Goal: Information Seeking & Learning: Learn about a topic

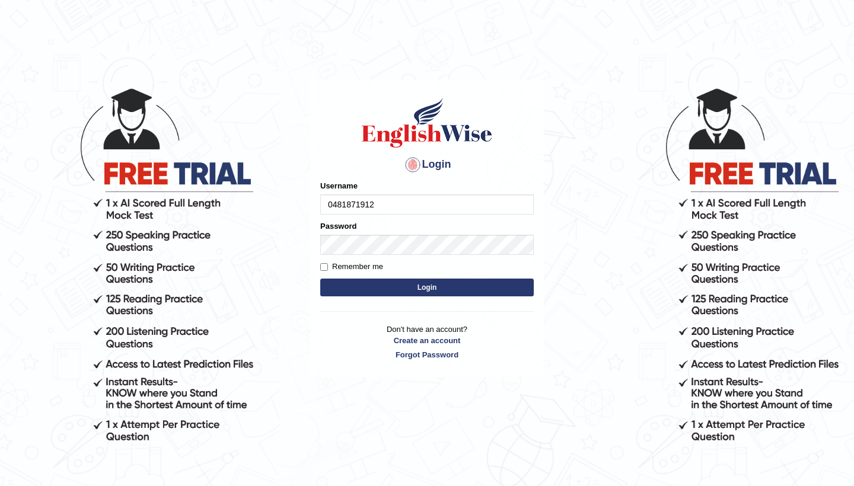
type input "0481871912"
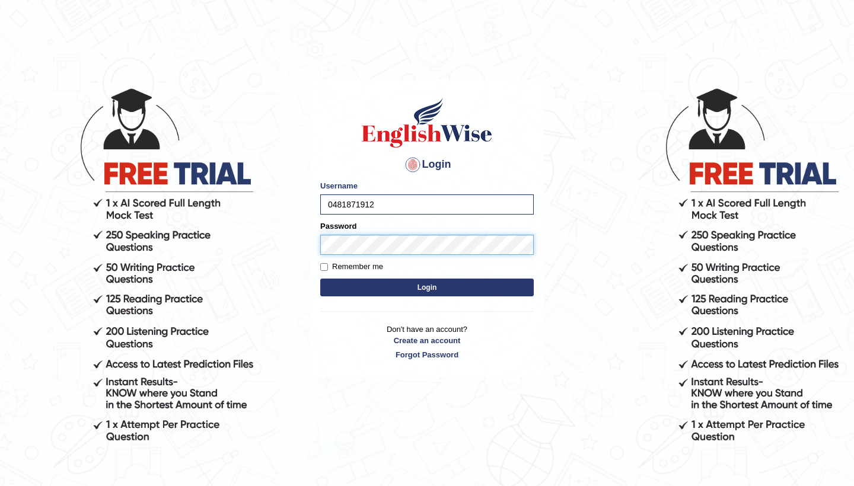
click at [427, 287] on button "Login" at bounding box center [426, 288] width 213 height 18
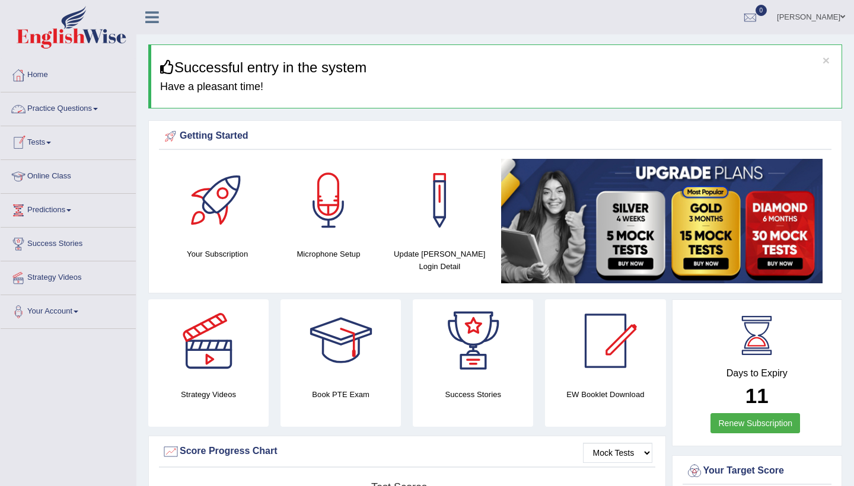
click at [72, 112] on link "Practice Questions" at bounding box center [68, 107] width 135 height 30
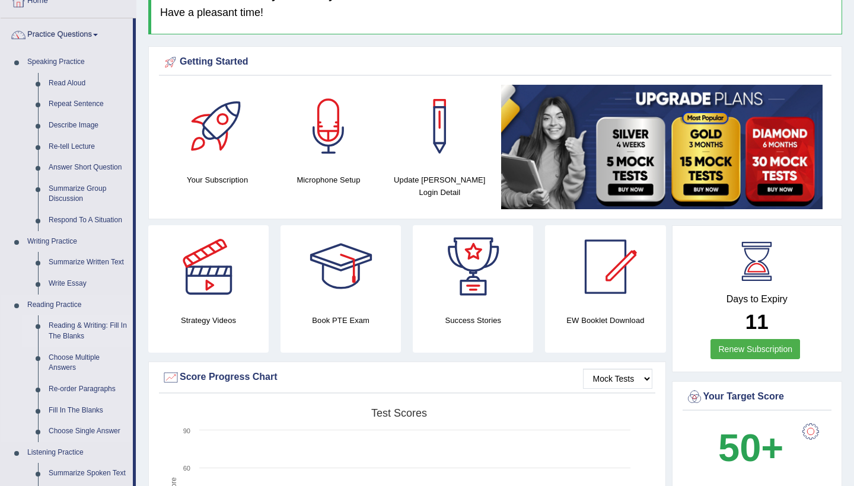
scroll to position [77, 0]
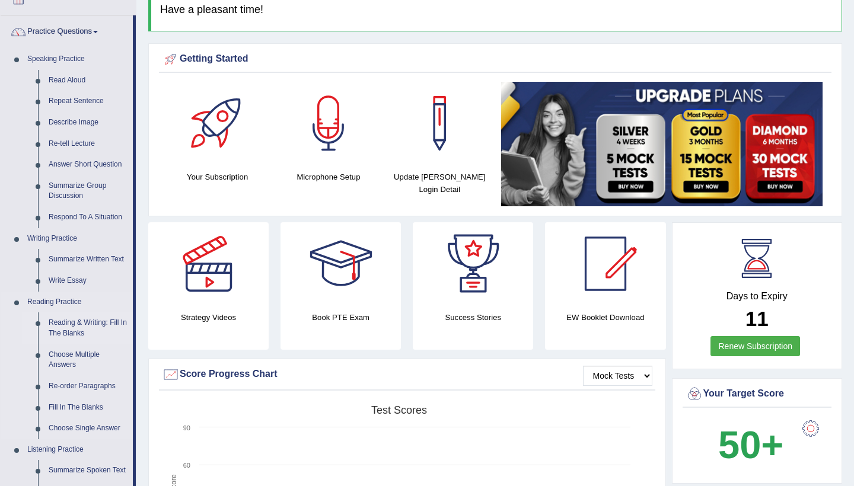
click at [68, 325] on link "Reading & Writing: Fill In The Blanks" at bounding box center [88, 327] width 90 height 31
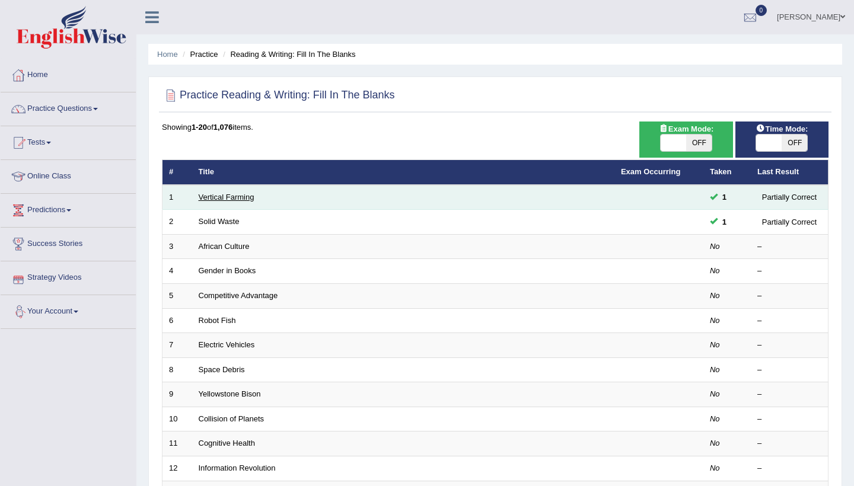
click at [218, 198] on link "Vertical Farming" at bounding box center [227, 197] width 56 height 9
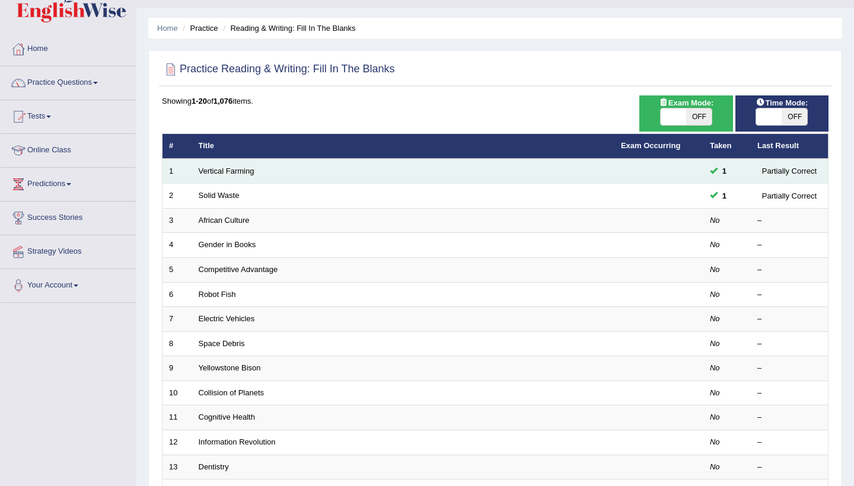
scroll to position [40, 0]
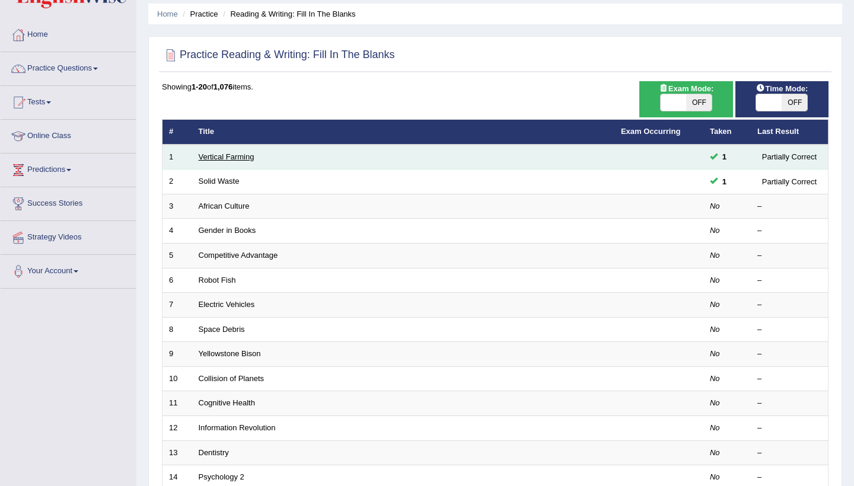
click at [219, 154] on link "Vertical Farming" at bounding box center [227, 156] width 56 height 9
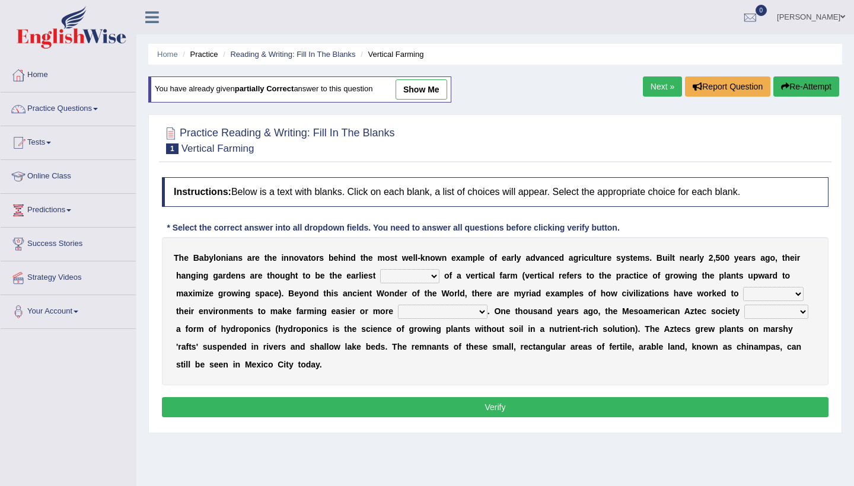
click at [437, 279] on select "prototype failure discredit protocol" at bounding box center [409, 276] width 59 height 14
select select "prototype"
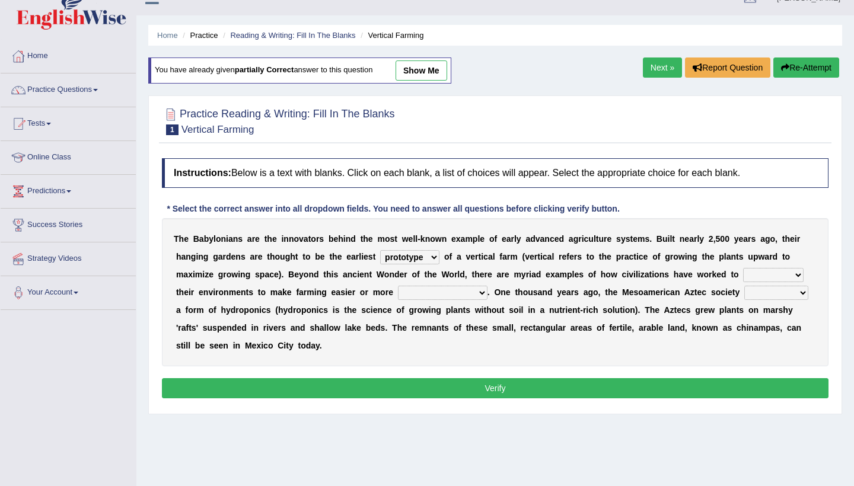
select select "manipulate"
select select "connective"
click at [803, 289] on select "domineered volunteered pioneered engineered" at bounding box center [776, 293] width 64 height 14
select select "pioneered"
click at [716, 395] on button "Verify" at bounding box center [495, 388] width 666 height 20
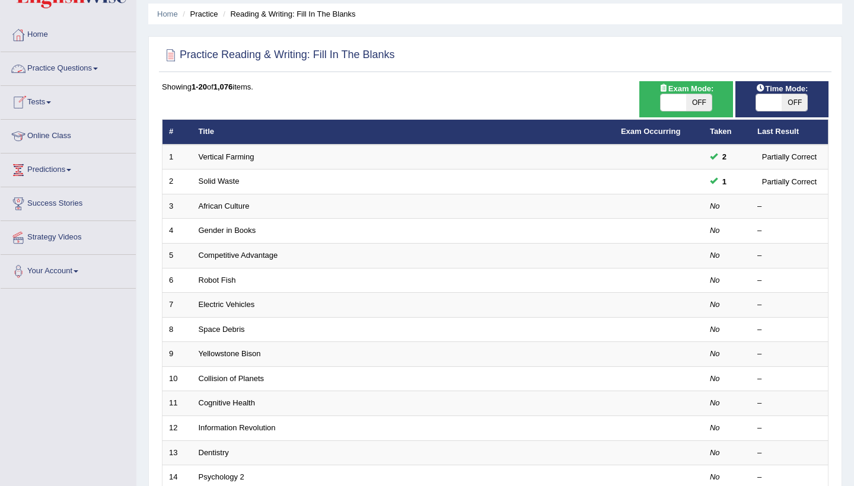
click at [104, 65] on link "Practice Questions" at bounding box center [68, 67] width 135 height 30
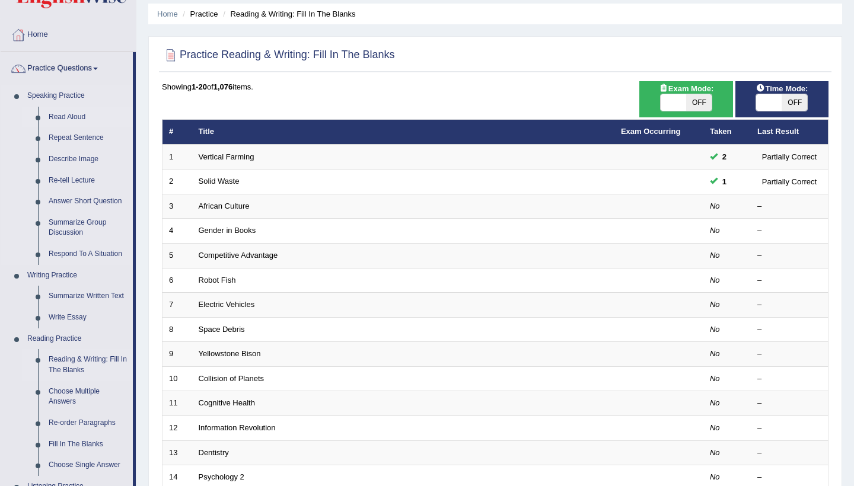
click at [71, 119] on link "Read Aloud" at bounding box center [88, 117] width 90 height 21
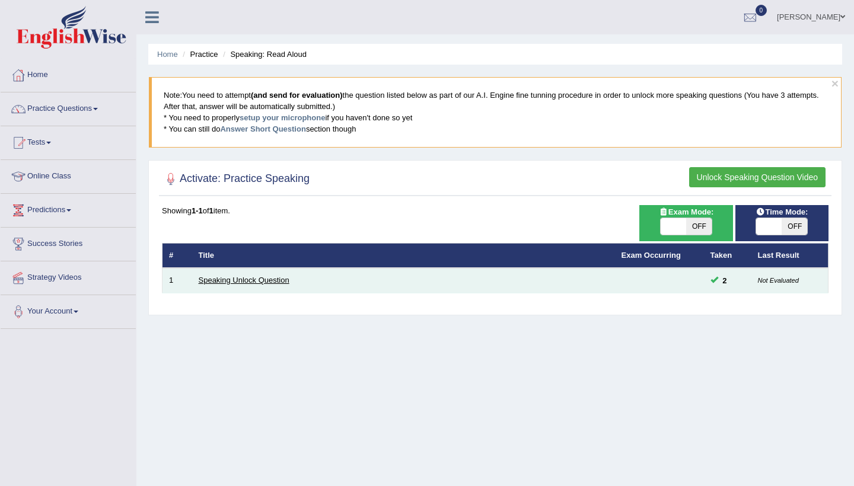
click at [232, 282] on link "Speaking Unlock Question" at bounding box center [244, 280] width 91 height 9
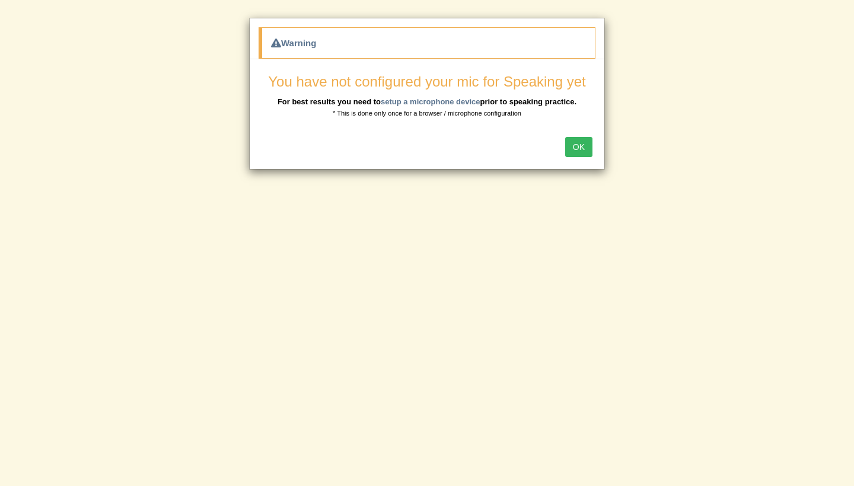
click at [583, 147] on button "OK" at bounding box center [578, 147] width 27 height 20
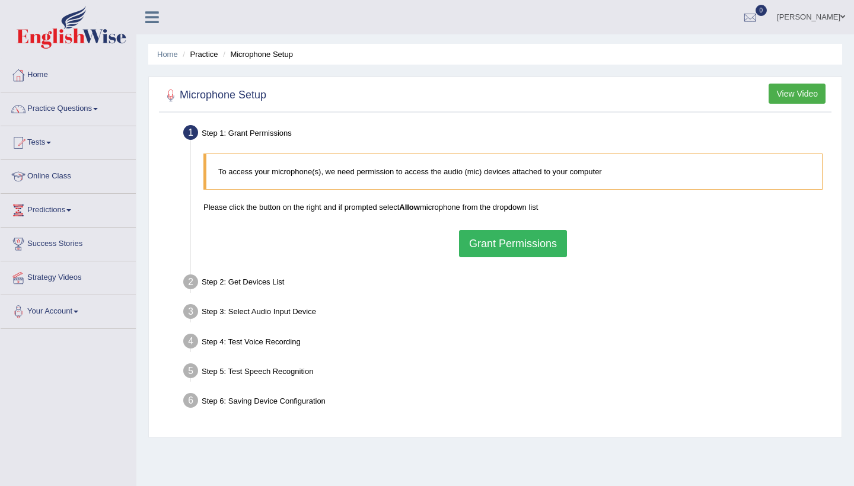
click at [514, 239] on button "Grant Permissions" at bounding box center [513, 243] width 108 height 27
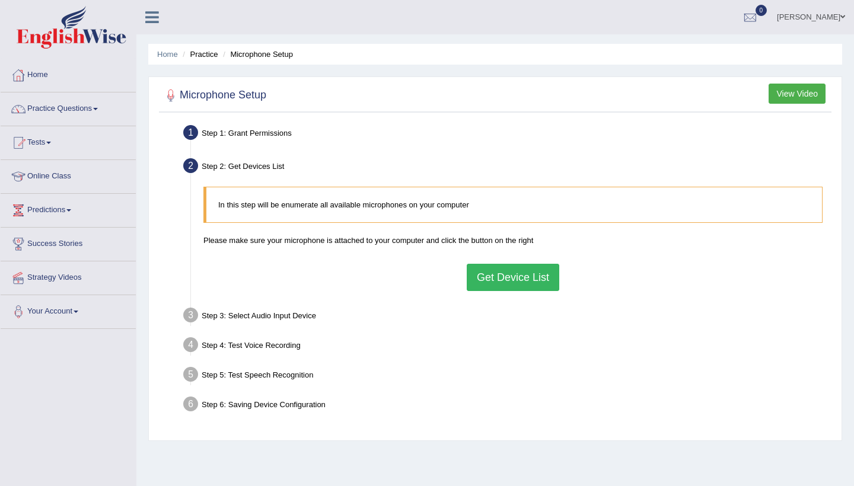
click at [511, 282] on button "Get Device List" at bounding box center [512, 277] width 92 height 27
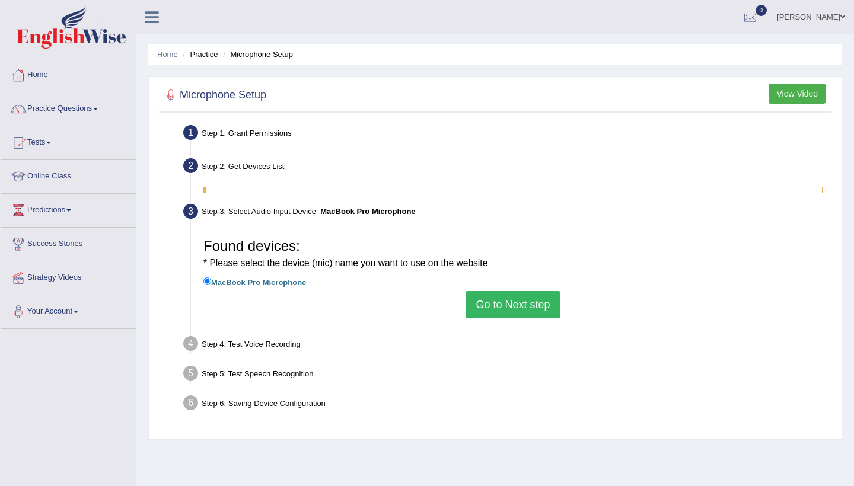
click at [512, 269] on div "* Please select the device (mic) name you want to use on the website" at bounding box center [512, 261] width 619 height 15
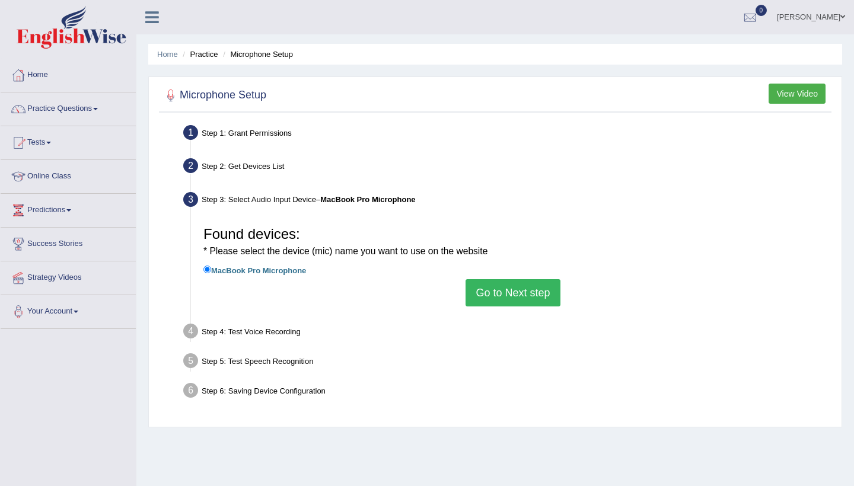
click at [531, 291] on button "Go to Next step" at bounding box center [512, 292] width 94 height 27
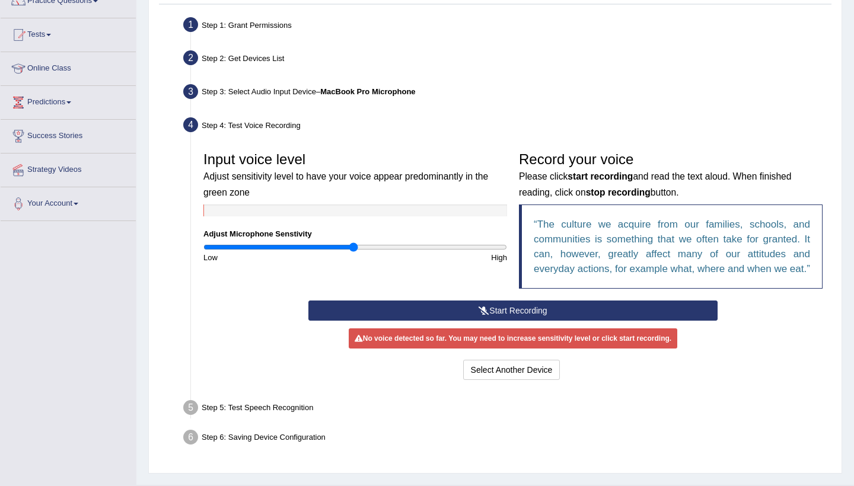
scroll to position [119, 0]
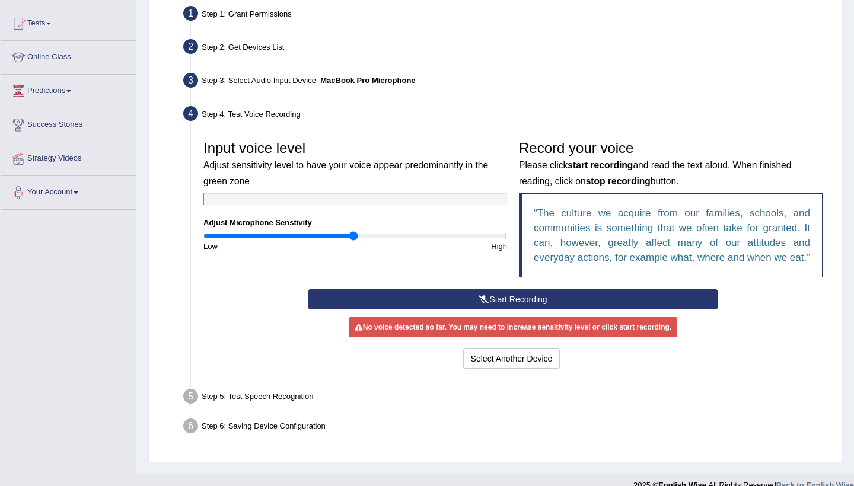
click at [558, 309] on button "Start Recording" at bounding box center [512, 299] width 408 height 20
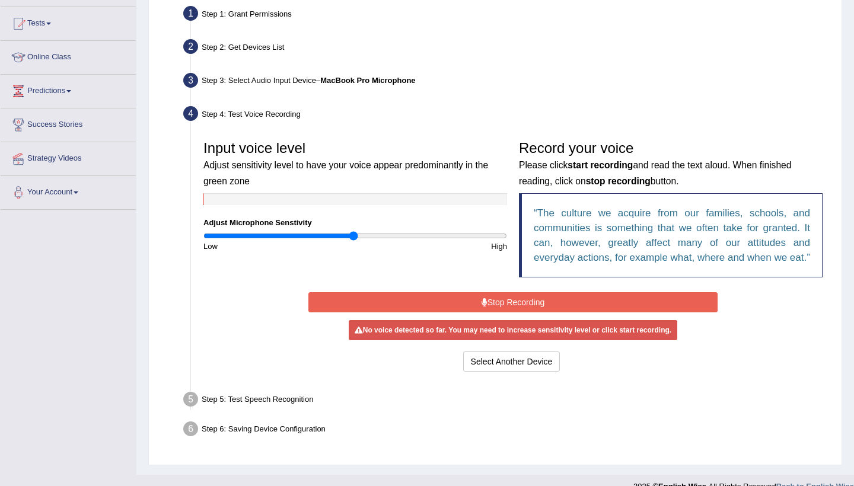
click at [558, 309] on button "Stop Recording" at bounding box center [512, 302] width 408 height 20
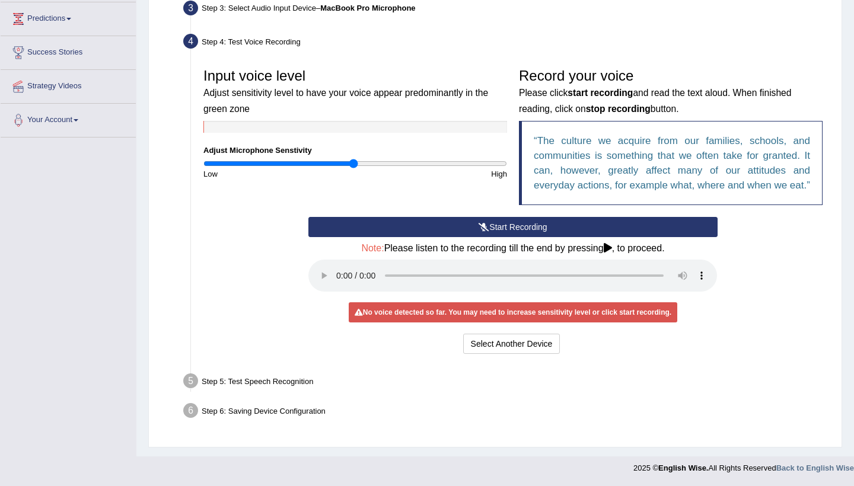
scroll to position [191, 0]
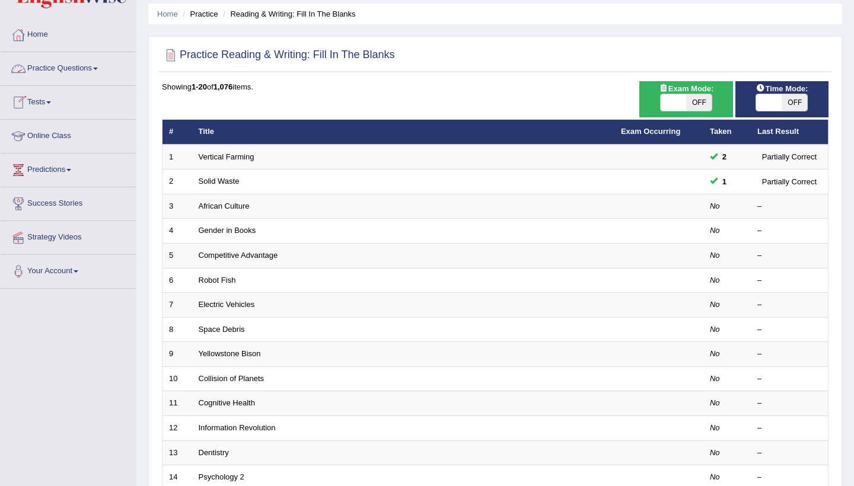
click at [92, 66] on link "Practice Questions" at bounding box center [68, 67] width 135 height 30
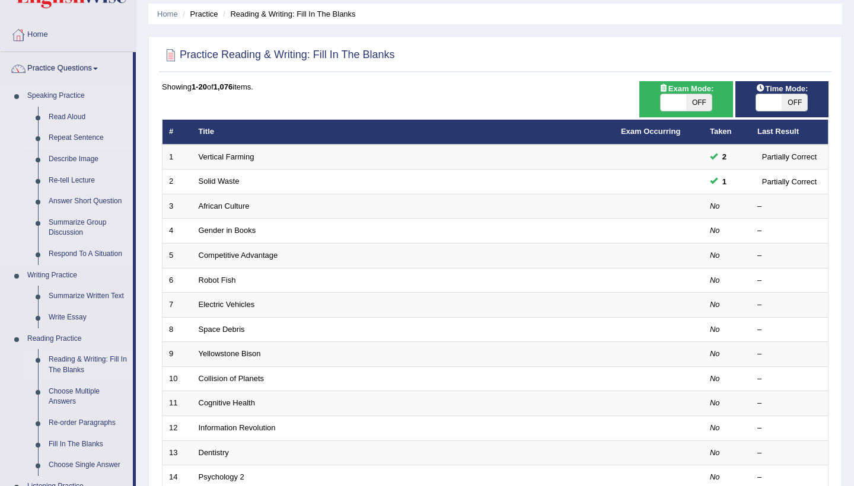
click at [91, 135] on link "Repeat Sentence" at bounding box center [88, 137] width 90 height 21
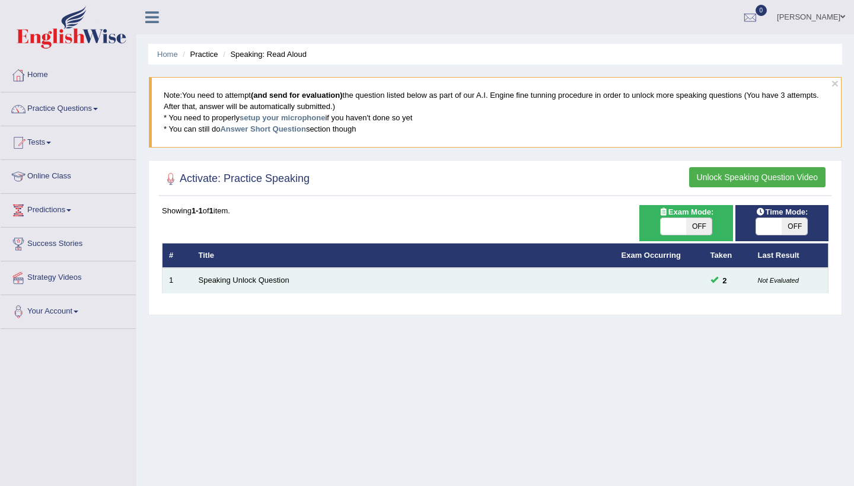
click at [227, 285] on td "Speaking Unlock Question" at bounding box center [403, 280] width 423 height 25
click at [229, 281] on link "Speaking Unlock Question" at bounding box center [244, 280] width 91 height 9
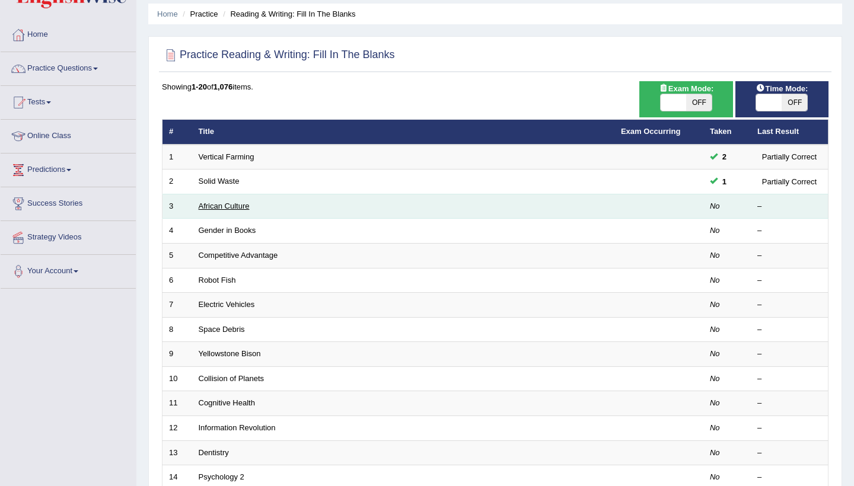
click at [229, 207] on link "African Culture" at bounding box center [224, 206] width 51 height 9
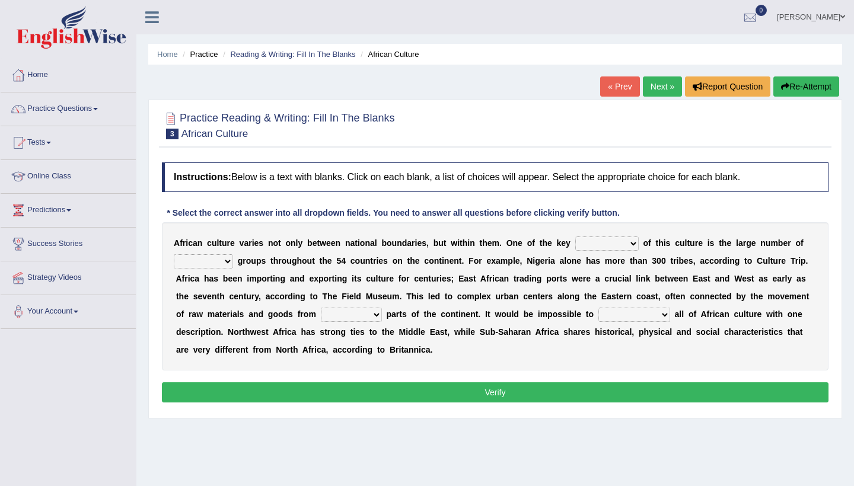
click at [632, 239] on select "conjectures features issues doubts" at bounding box center [606, 244] width 63 height 14
select select "conjectures"
select select "epic"
click at [379, 312] on select "forelocked interlocked unlocked landlocked" at bounding box center [351, 315] width 61 height 14
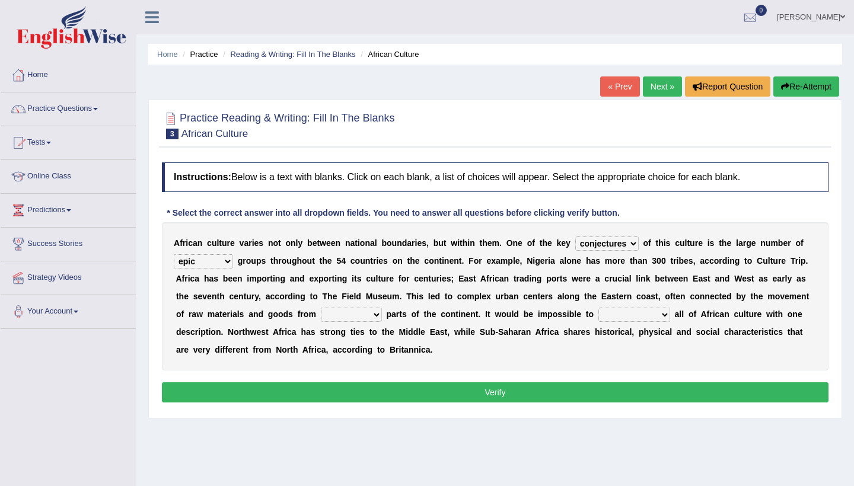
select select "unlocked"
select select "symbolize"
click at [563, 394] on button "Verify" at bounding box center [495, 392] width 666 height 20
